Goal: Information Seeking & Learning: Learn about a topic

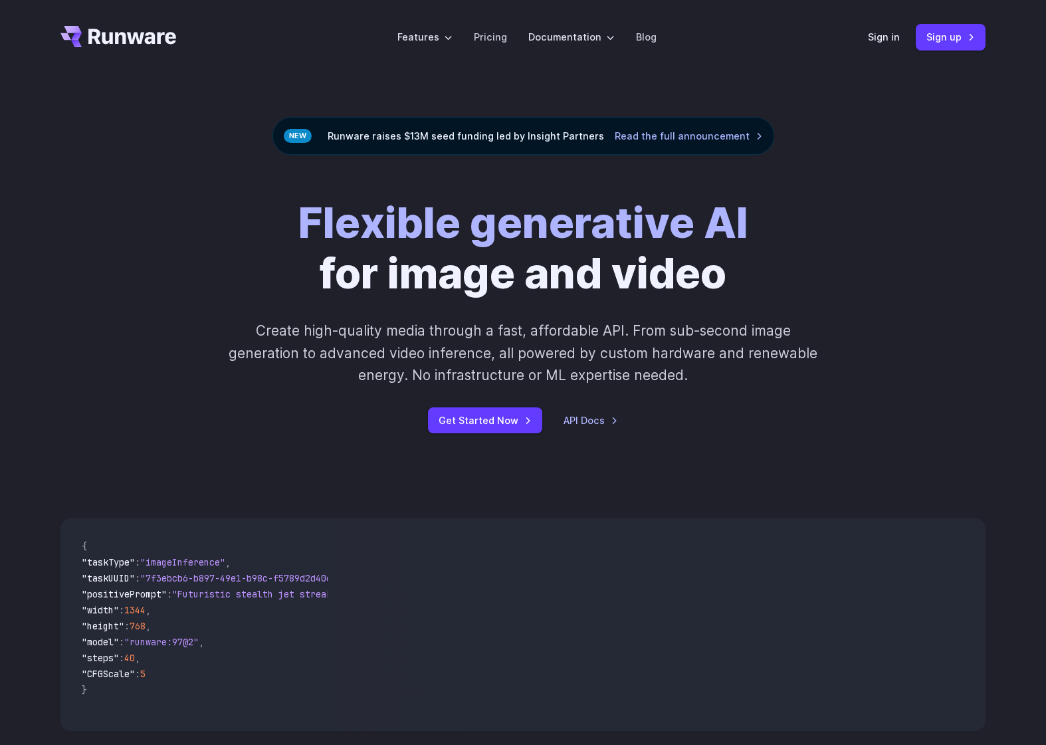
drag, startPoint x: 195, startPoint y: 372, endPoint x: 284, endPoint y: 351, distance: 92.0
click at [195, 373] on div "Flexible generative AI for image and video Create high-quality media through a …" at bounding box center [523, 315] width 740 height 236
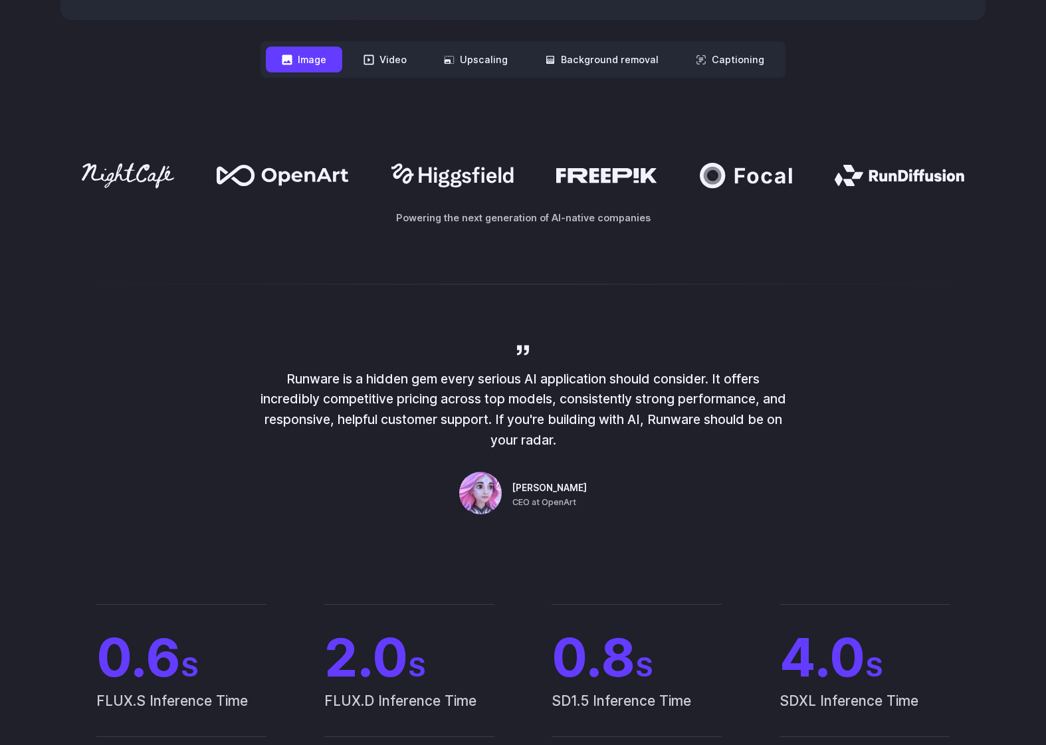
scroll to position [710, 0]
click at [613, 179] on icon at bounding box center [606, 176] width 100 height 15
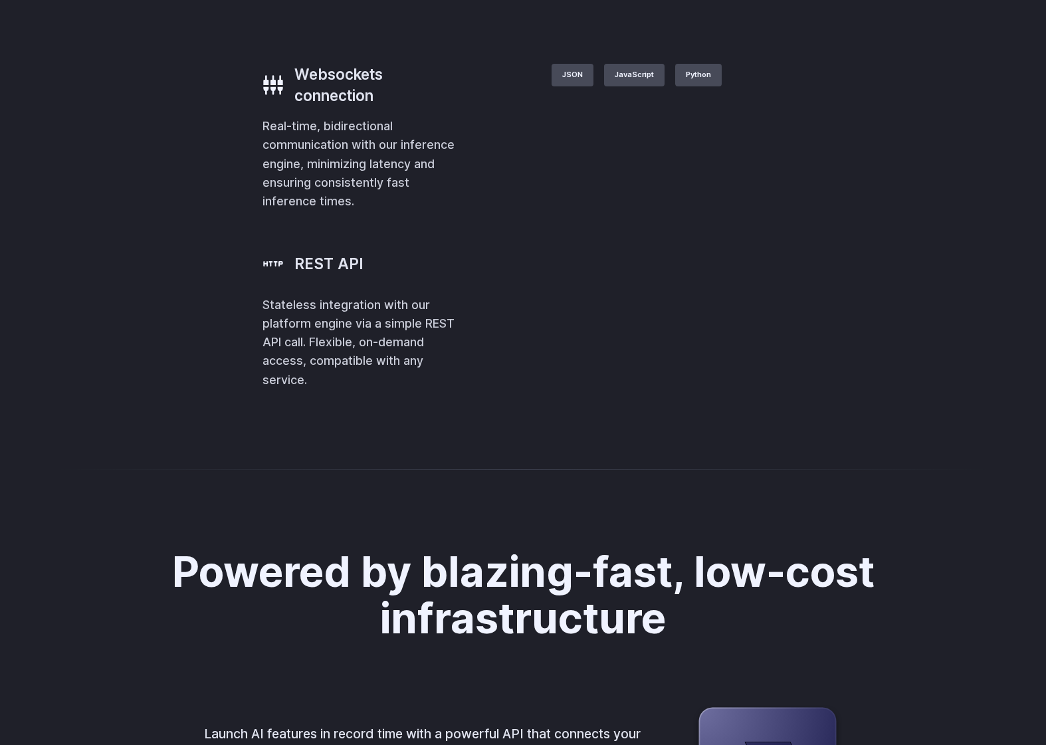
scroll to position [2990, 0]
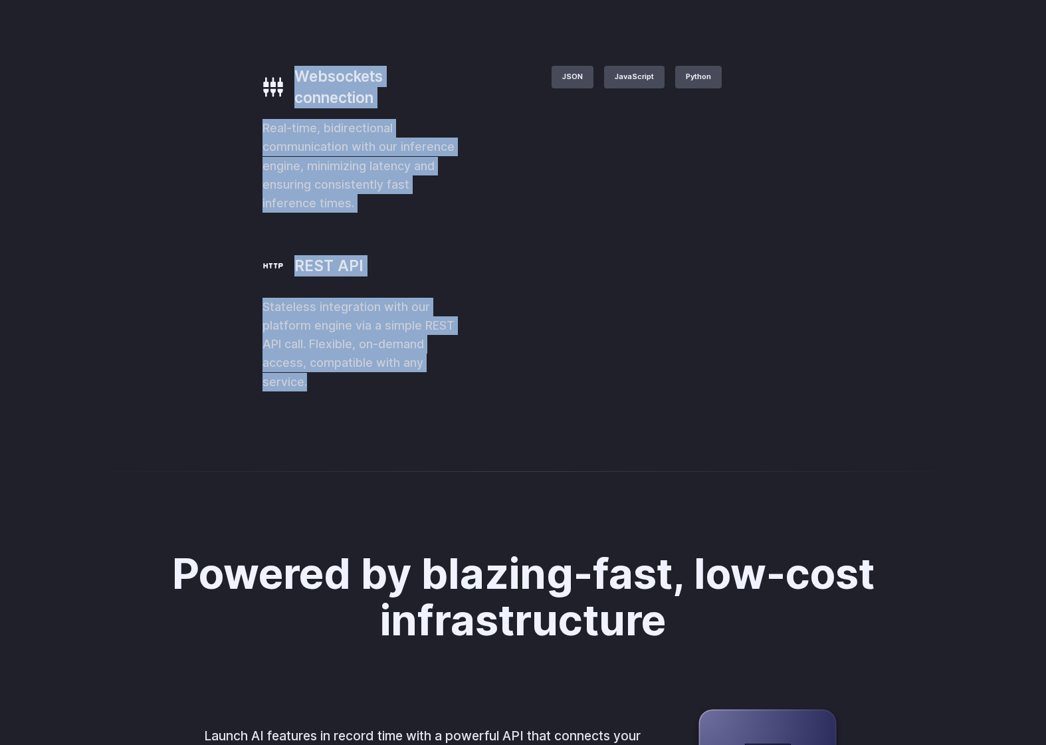
drag, startPoint x: 256, startPoint y: 635, endPoint x: 68, endPoint y: 405, distance: 297.5
click at [262, 391] on div "Websockets connection Real-time, bidirectional communication with our inference…" at bounding box center [359, 228] width 195 height 325
copy div "Websockets connection Real-time, bidirectional communication with our inference…"
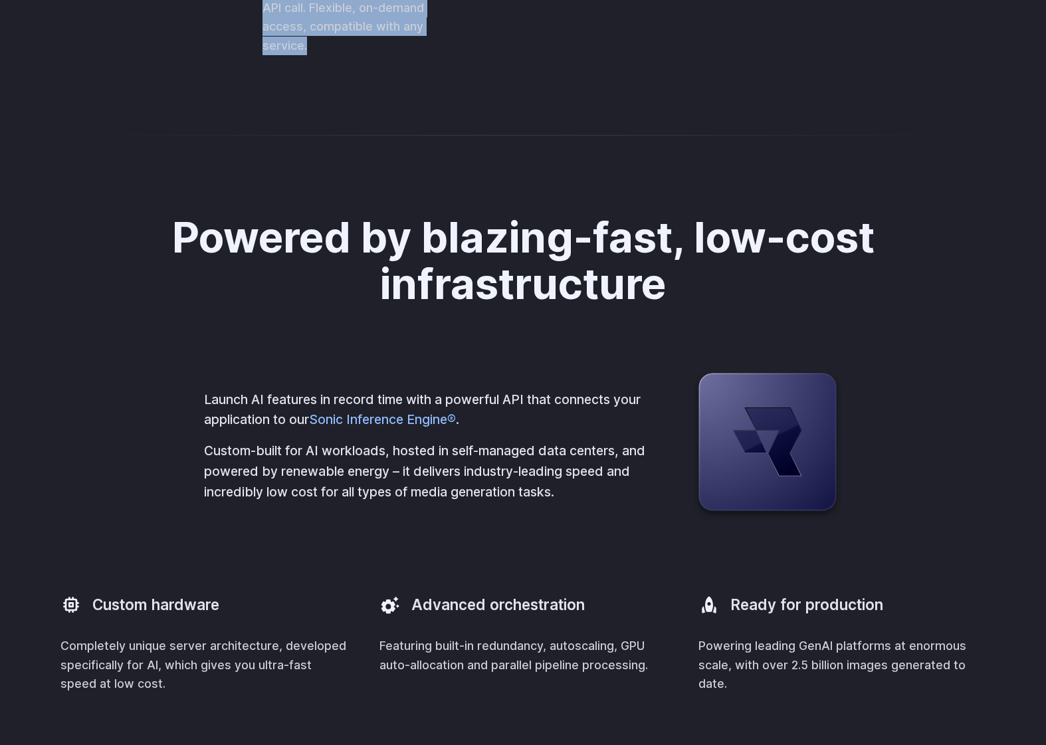
scroll to position [3573, 0]
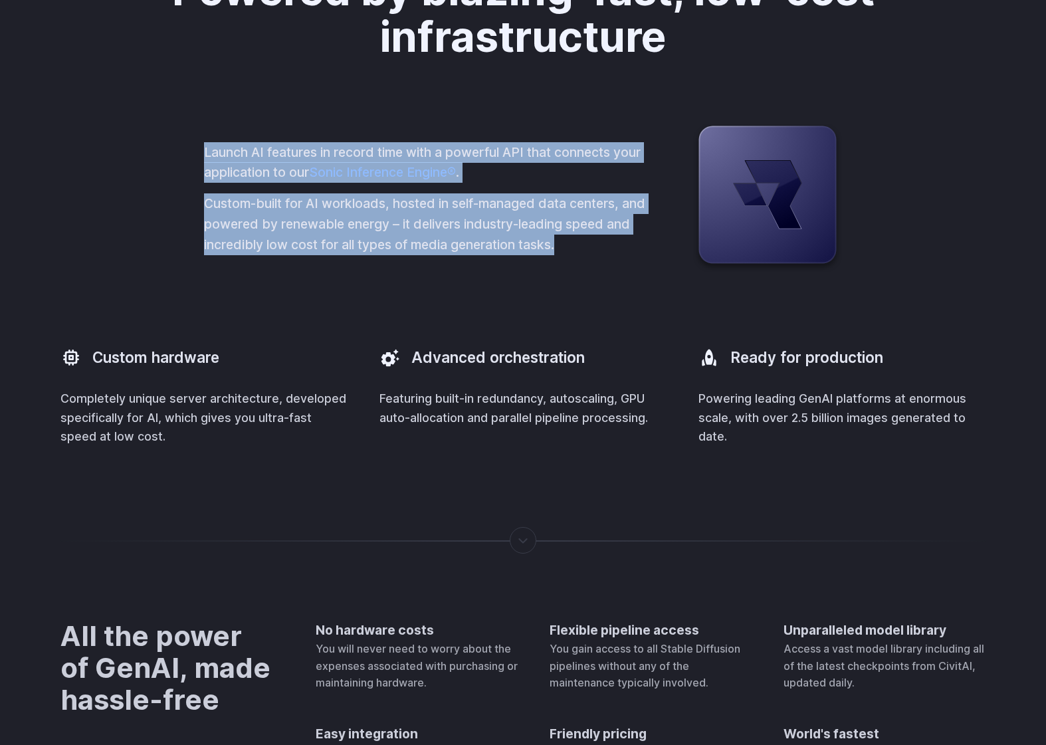
drag, startPoint x: 571, startPoint y: 492, endPoint x: 204, endPoint y: 397, distance: 378.8
click at [204, 255] on div "Launch AI features in record time with a powerful API that connects your applic…" at bounding box center [427, 198] width 446 height 113
copy div "Launch AI features in record time with a powerful API that connects your applic…"
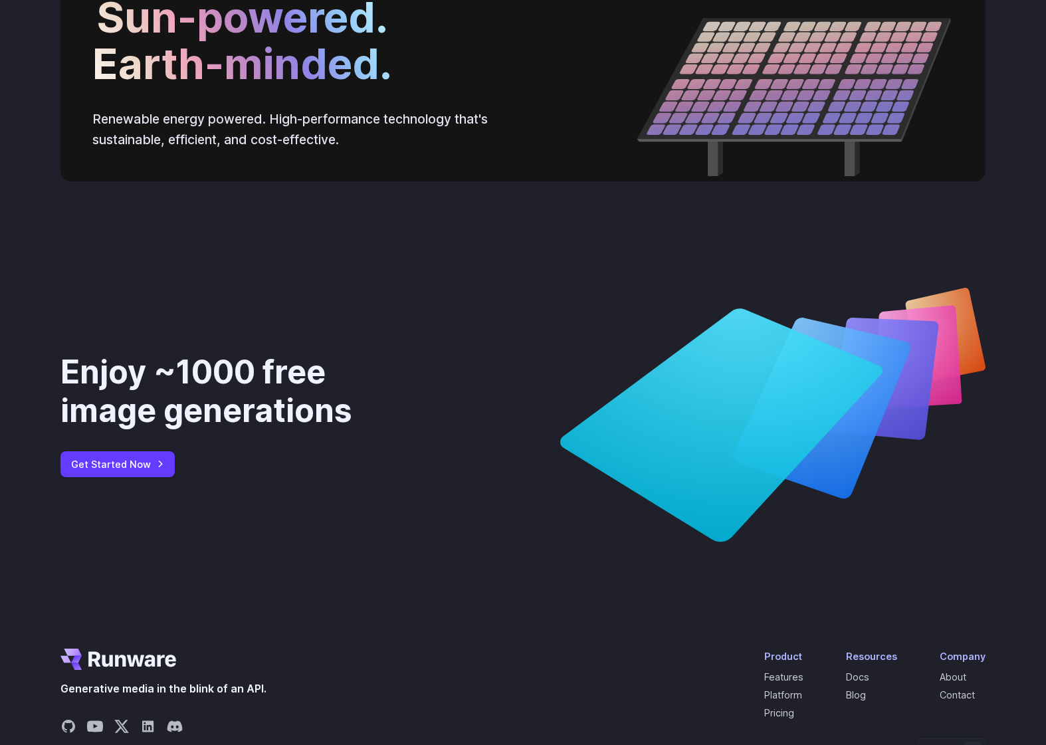
scroll to position [4520, 0]
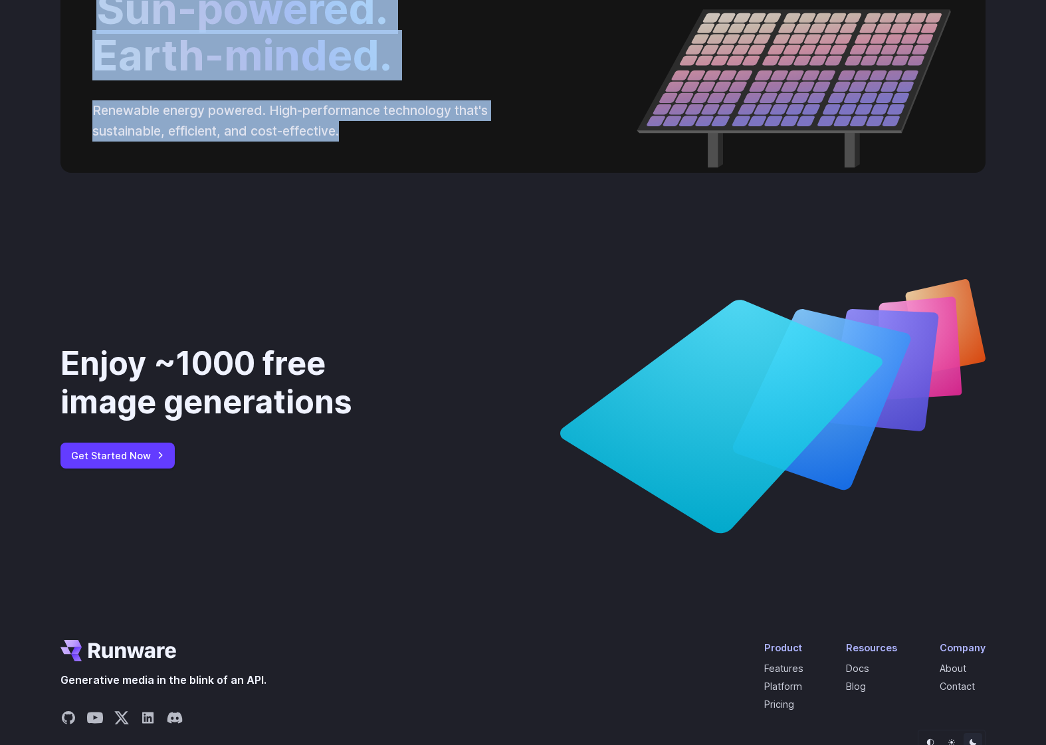
drag, startPoint x: 367, startPoint y: 385, endPoint x: 94, endPoint y: 245, distance: 307.2
click at [94, 173] on div "Sun-powered. Earth-minded. Renewable energy powered. High-performance technolog…" at bounding box center [522, 63] width 925 height 219
copy div "Sun-powered. Earth-minded. Renewable energy powered. High-performance technolog…"
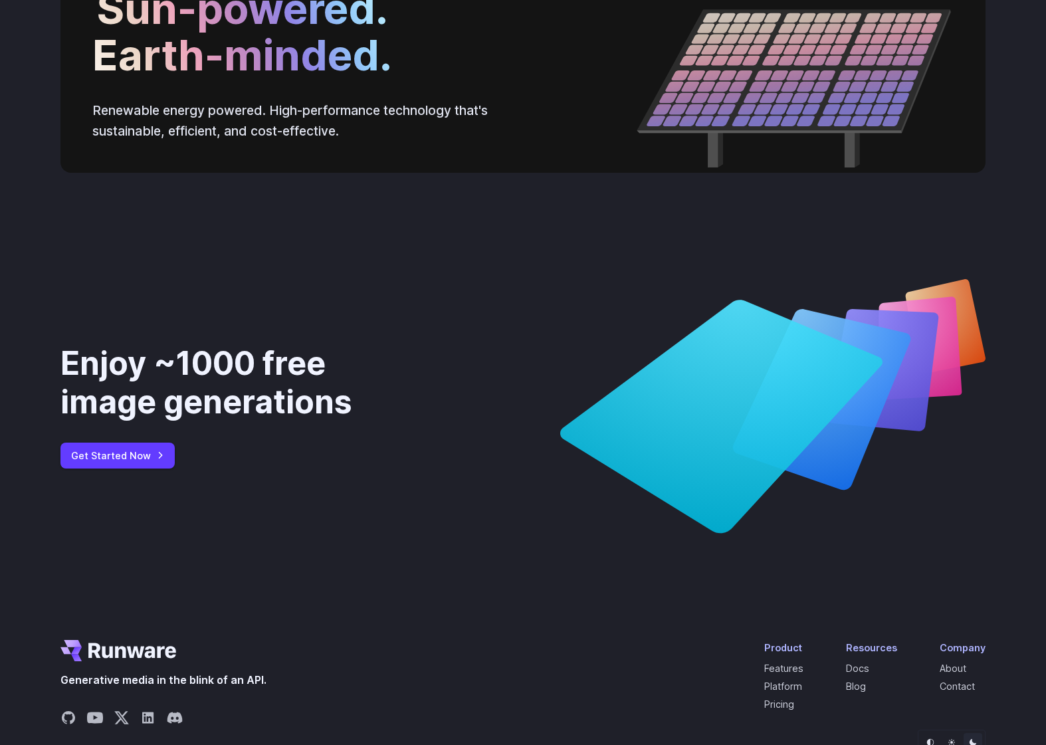
click at [438, 504] on div "Enjoy ~1000 free image generations Get Started Now" at bounding box center [523, 405] width 1046 height 381
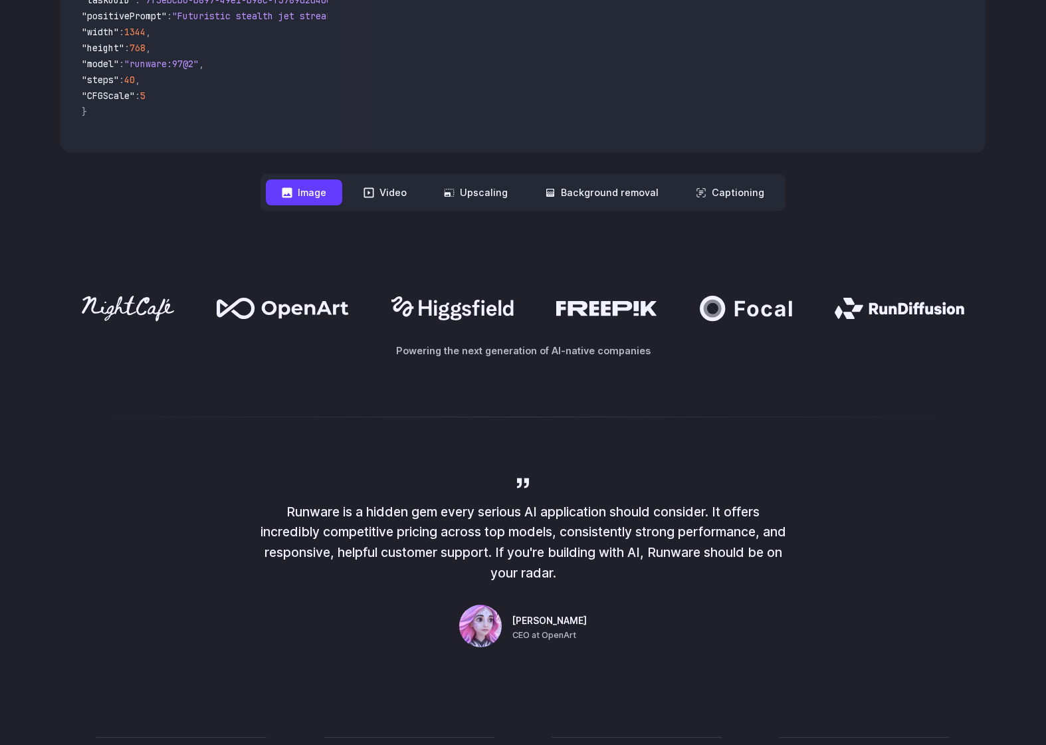
scroll to position [611, 0]
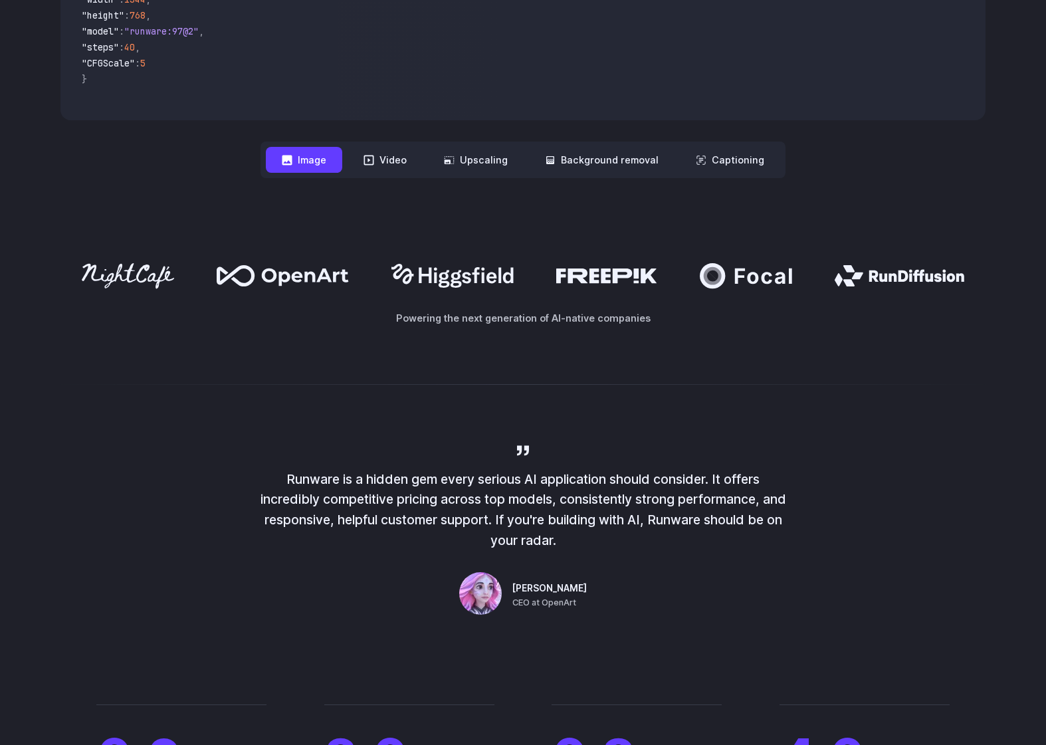
drag, startPoint x: 569, startPoint y: 540, endPoint x: 290, endPoint y: 473, distance: 287.0
click at [287, 472] on p "Runware is a hidden gem every serious AI application should consider. It offers…" at bounding box center [523, 510] width 532 height 82
copy p "Runware is a hidden gem every serious AI application should consider. It offers…"
drag, startPoint x: 562, startPoint y: 589, endPoint x: 604, endPoint y: 597, distance: 42.6
click at [565, 589] on div "Coco Mao CEO at OpenArt" at bounding box center [549, 595] width 74 height 28
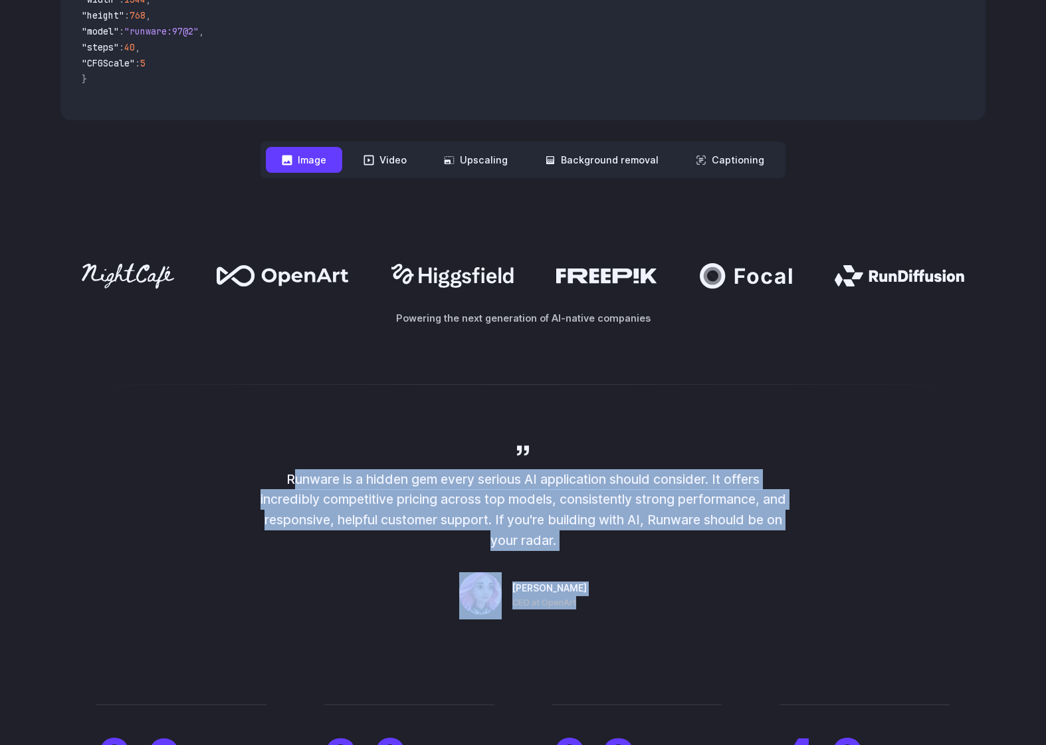
drag, startPoint x: 607, startPoint y: 605, endPoint x: 300, endPoint y: 486, distance: 329.8
click at [280, 483] on div "Runware is a hidden gem every serious AI application should consider. It offers…" at bounding box center [523, 530] width 532 height 177
copy div "Runware is a hidden gem every serious AI application should consider. It offers…"
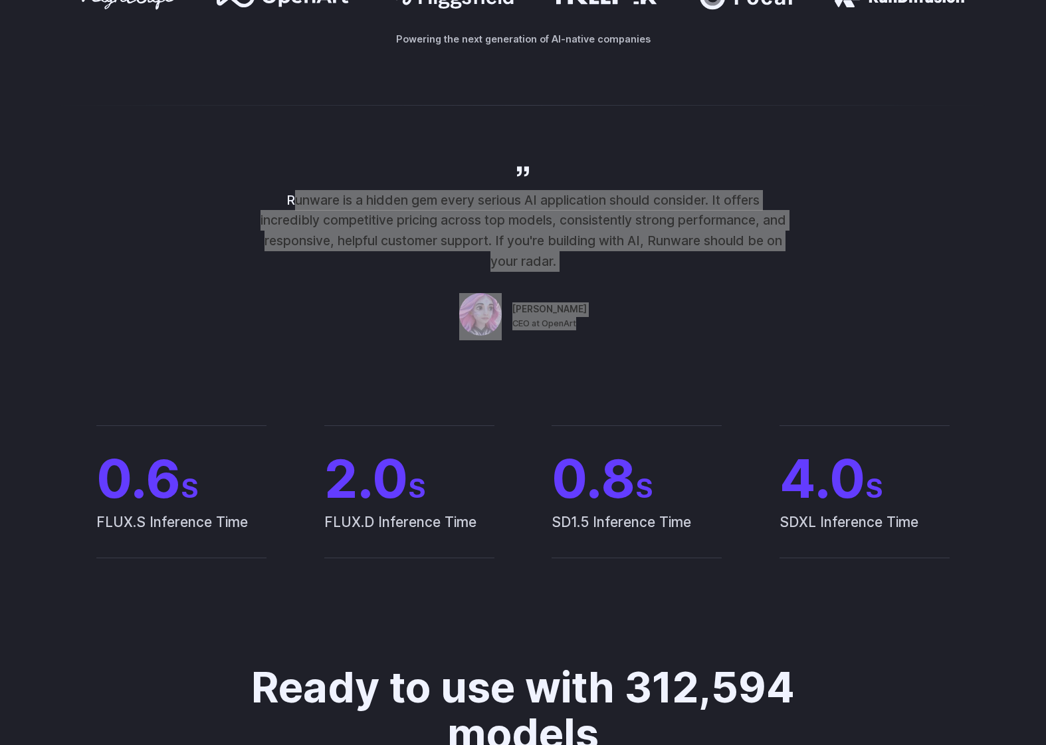
scroll to position [887, 0]
